Goal: Task Accomplishment & Management: Use online tool/utility

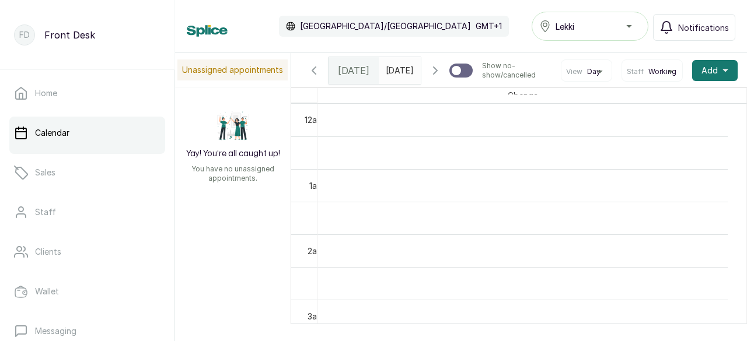
scroll to position [393, 0]
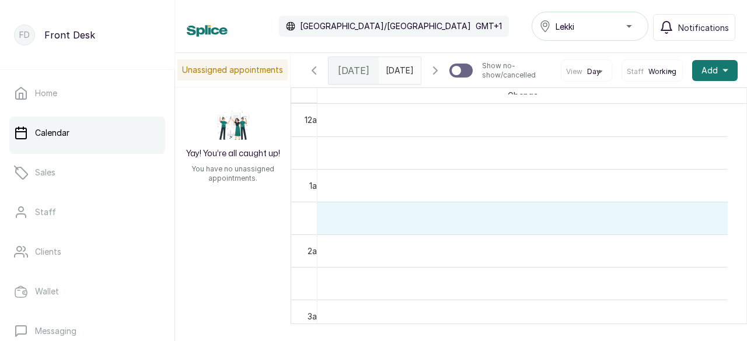
drag, startPoint x: 355, startPoint y: 239, endPoint x: 429, endPoint y: 236, distance: 74.7
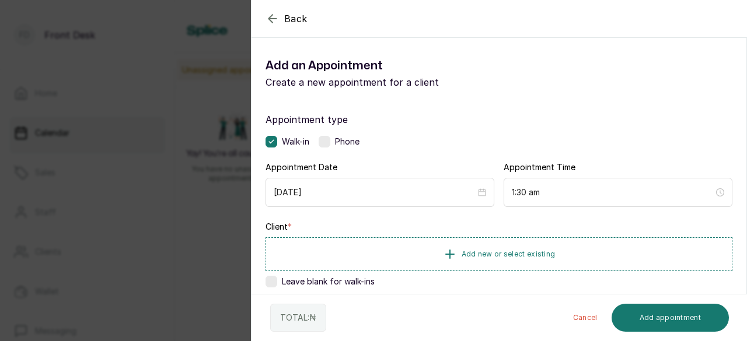
click at [275, 16] on icon "button" at bounding box center [272, 19] width 14 height 14
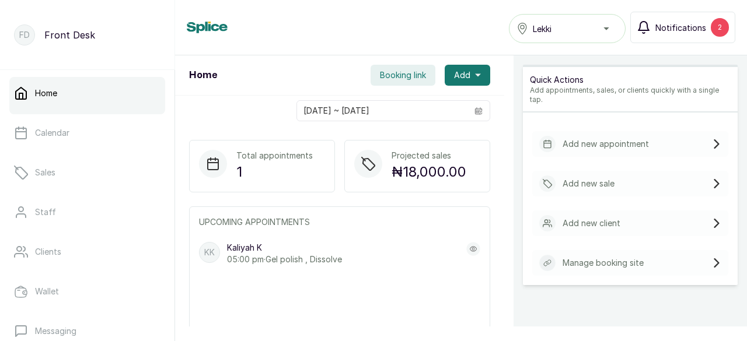
click at [692, 29] on span "Notifications" at bounding box center [680, 28] width 51 height 12
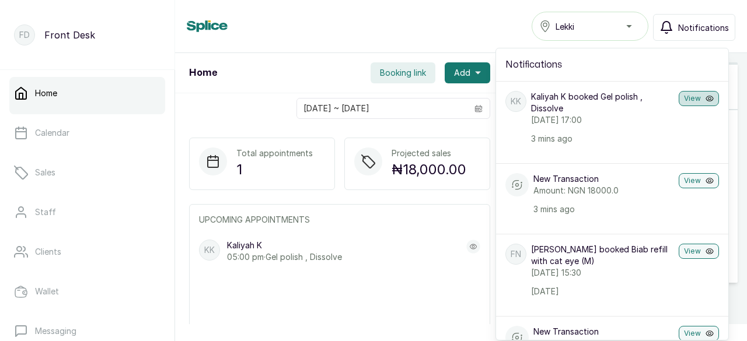
click at [678, 96] on button "View" at bounding box center [698, 98] width 40 height 15
